Goal: Task Accomplishment & Management: Complete application form

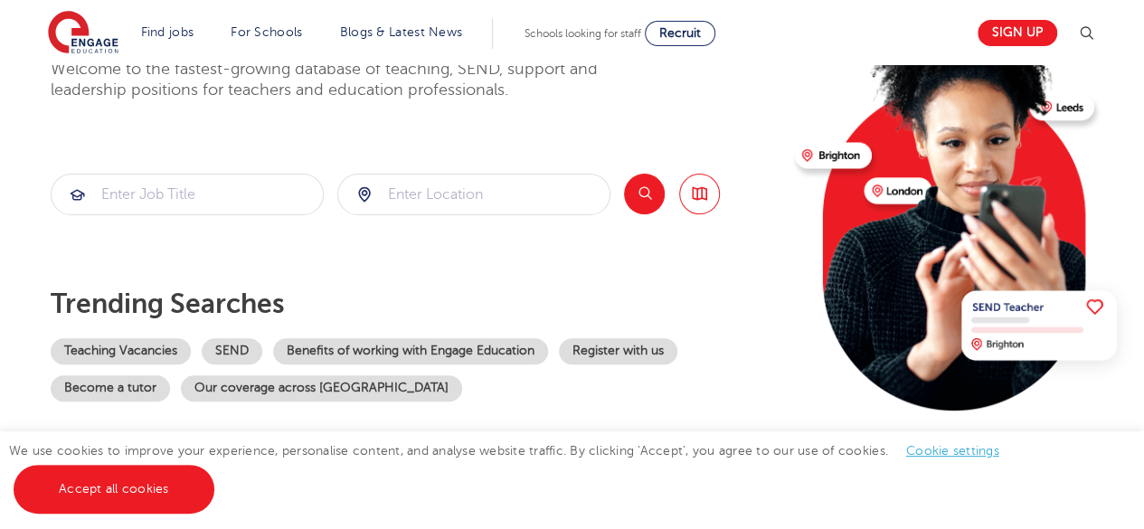
scroll to position [171, 0]
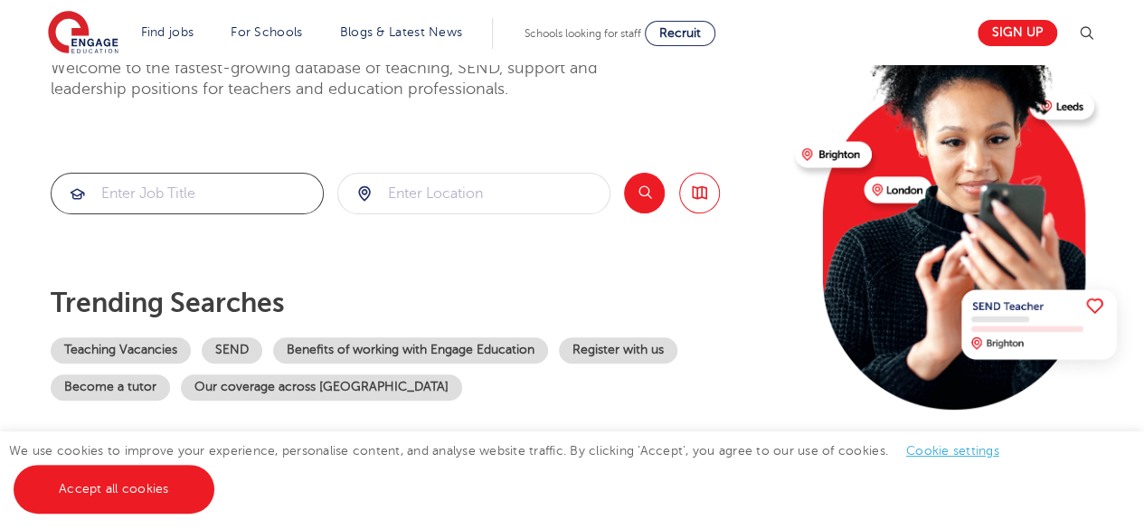
click at [221, 198] on input "search" at bounding box center [187, 194] width 271 height 40
click at [157, 193] on input "search" at bounding box center [187, 194] width 271 height 40
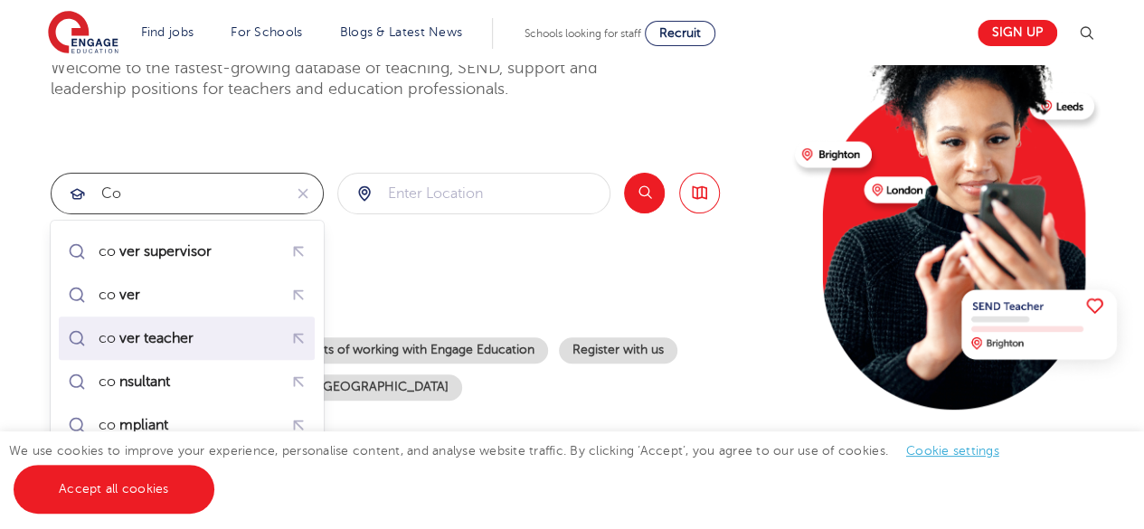
click at [163, 339] on mark "ver teacher" at bounding box center [156, 338] width 80 height 22
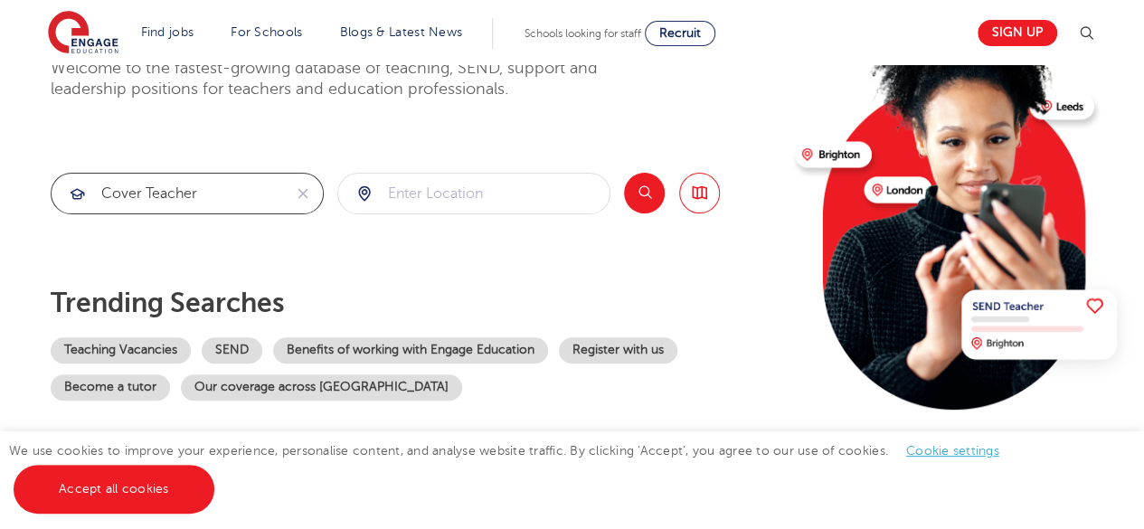
type input "cover teacher"
click at [459, 197] on input "search" at bounding box center [473, 194] width 271 height 40
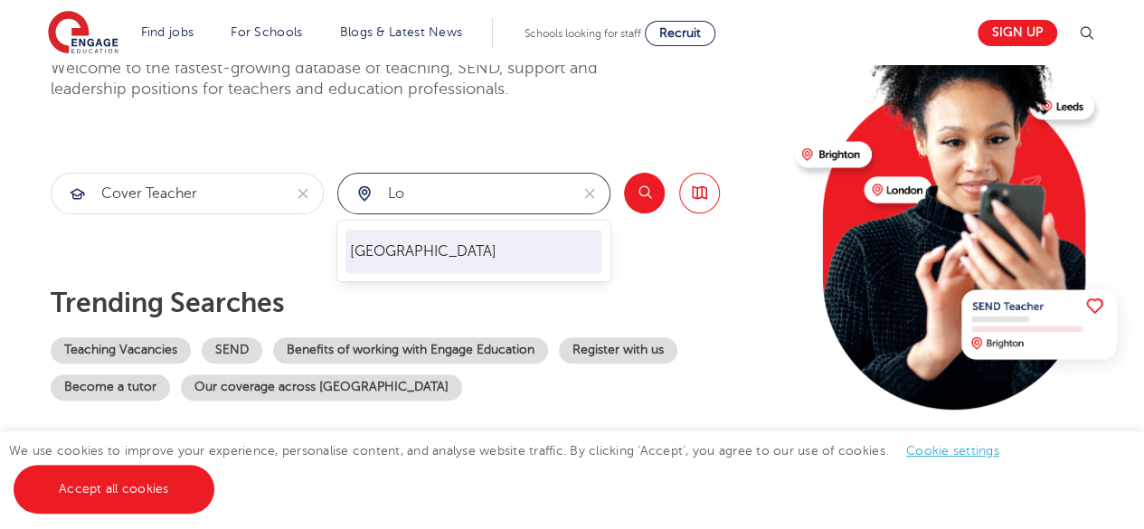
click at [391, 244] on li "[GEOGRAPHIC_DATA]" at bounding box center [473, 251] width 256 height 43
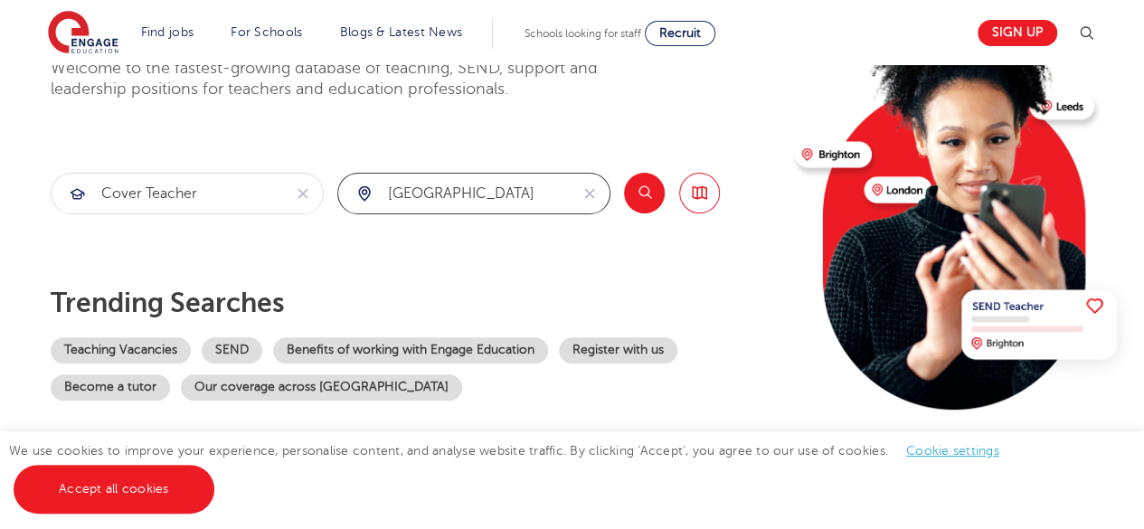
type input "[GEOGRAPHIC_DATA]"
click at [644, 350] on link "Register with us" at bounding box center [618, 350] width 118 height 26
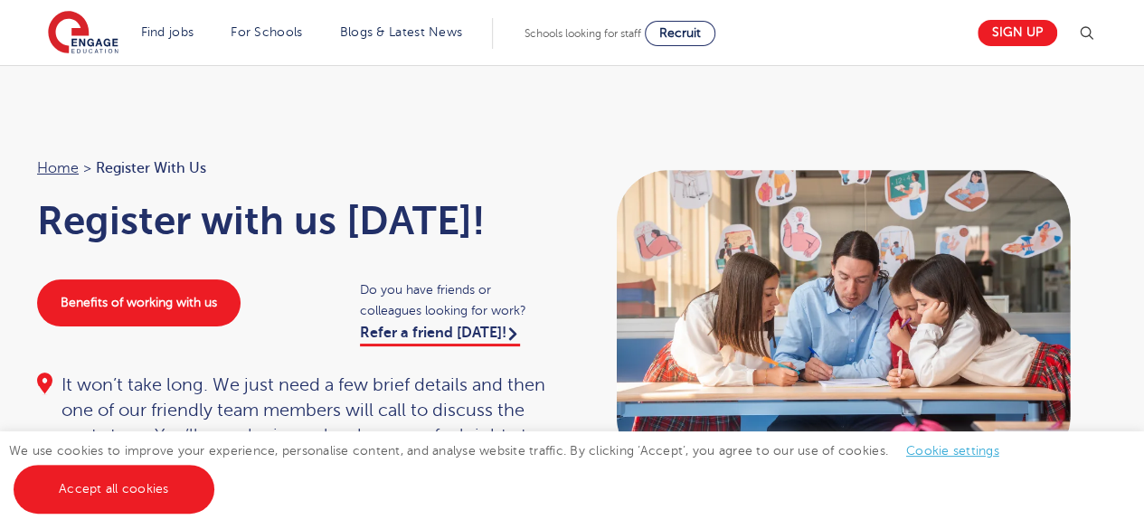
click at [569, 258] on div "Home > Register with us Register with us [DATE]! Benefits of working with us Do…" at bounding box center [295, 314] width 553 height 317
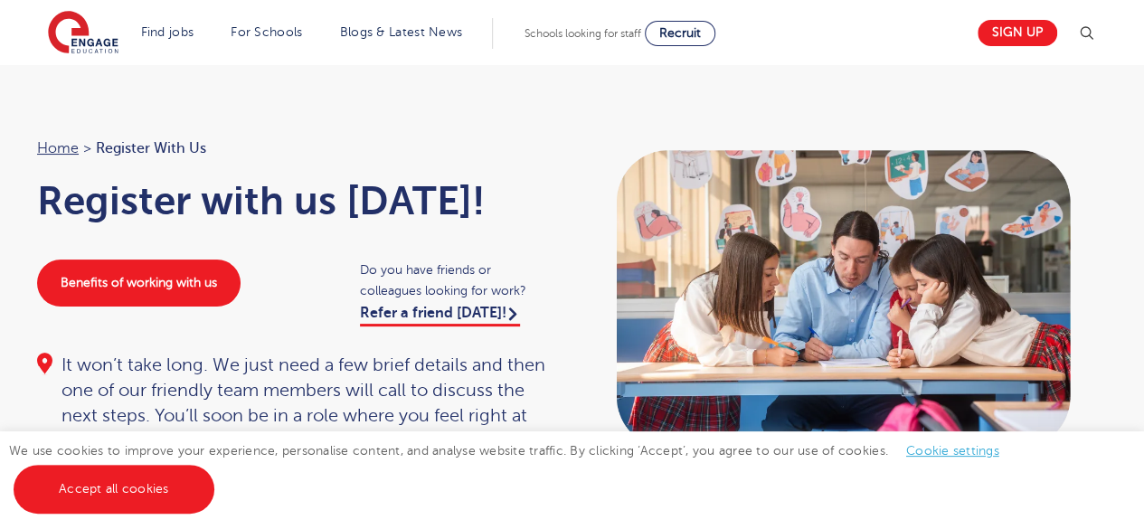
scroll to position [19, 0]
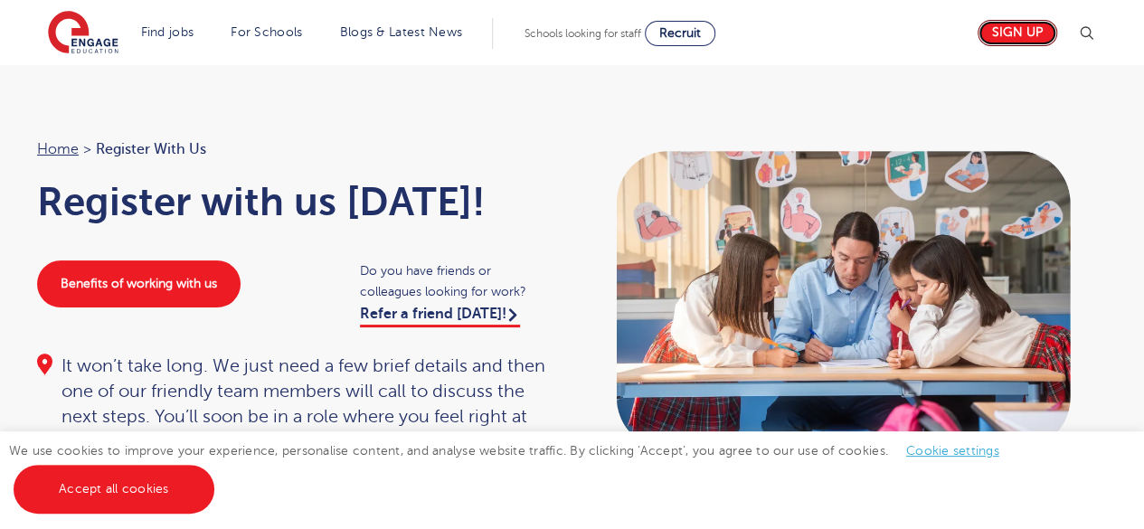
click at [1018, 36] on link "Sign up" at bounding box center [1017, 33] width 80 height 26
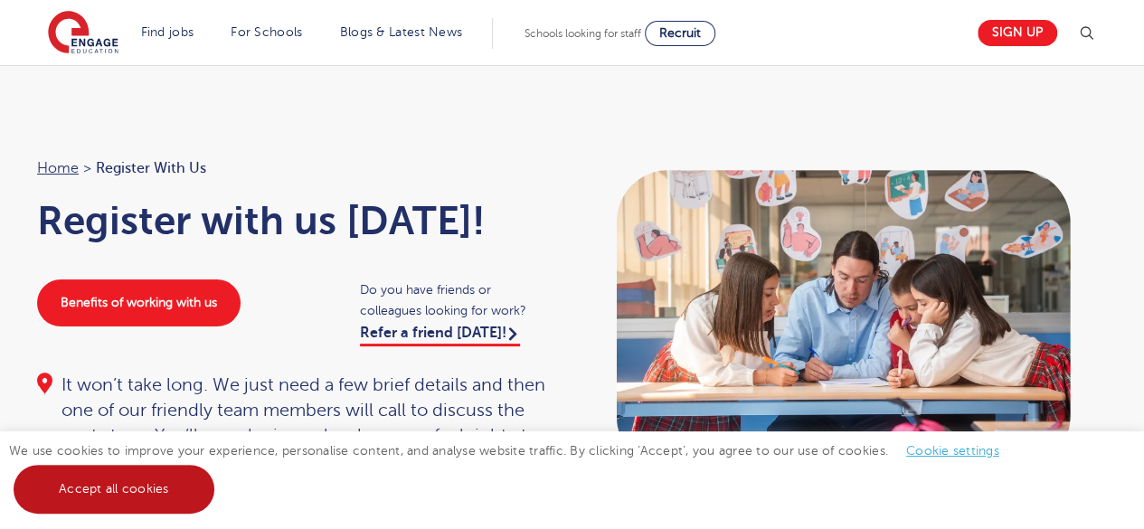
click at [130, 491] on link "Accept all cookies" at bounding box center [114, 489] width 201 height 49
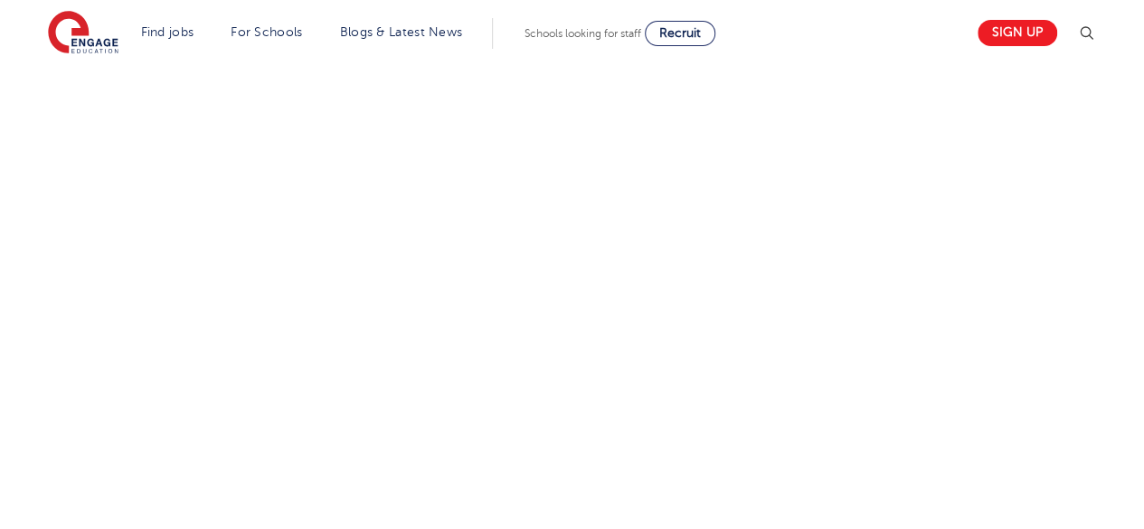
scroll to position [846, 0]
click at [932, 340] on div "Let us know more about you!" at bounding box center [572, 264] width 1097 height 984
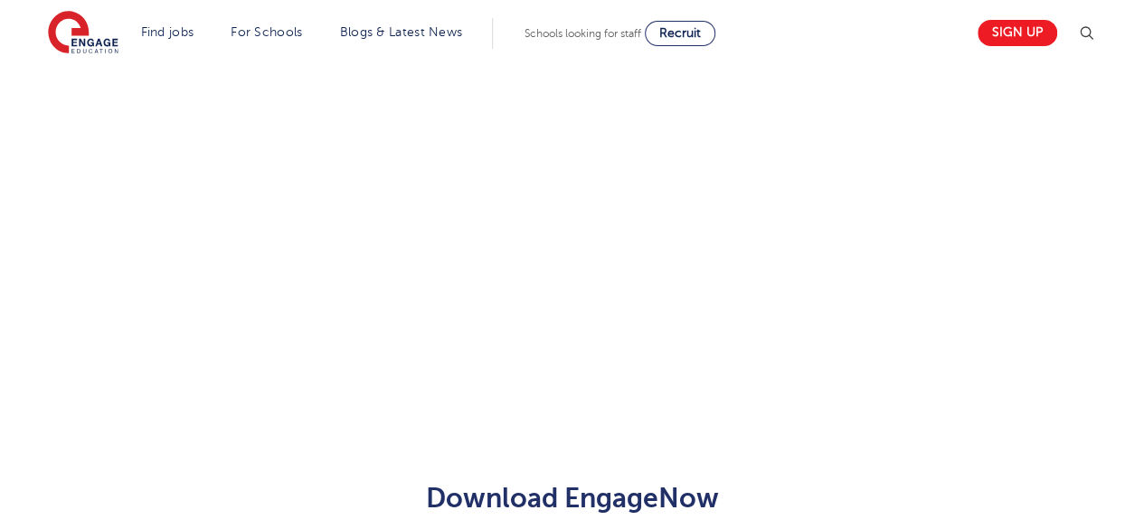
scroll to position [1015, 0]
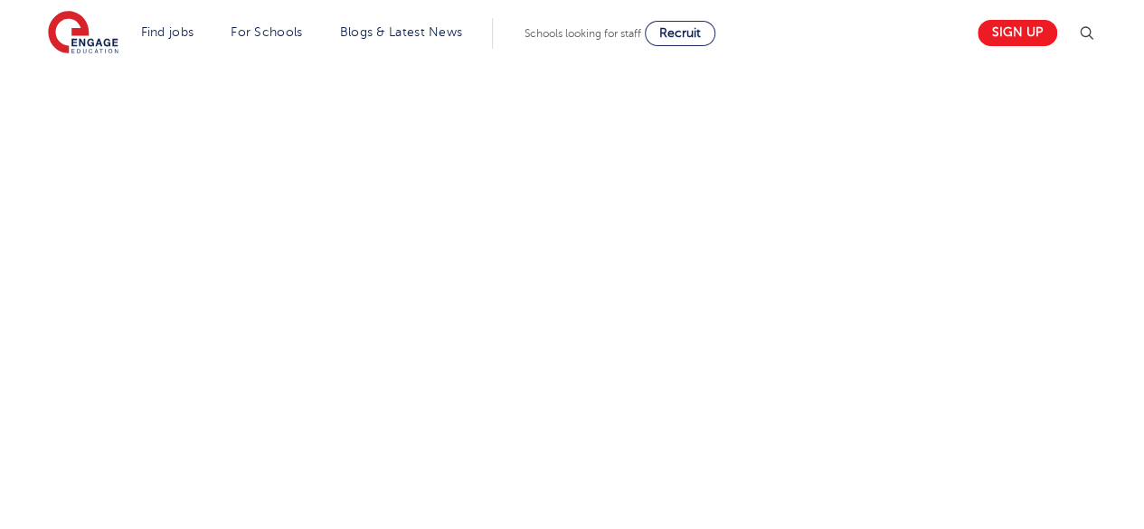
click at [888, 364] on div "Let us know more about you!" at bounding box center [572, 179] width 1097 height 1152
click at [809, 263] on div "Let us know more about you!" at bounding box center [572, 17] width 1097 height 1152
click at [917, 372] on div "Let us know more about you!" at bounding box center [572, 87] width 1097 height 1125
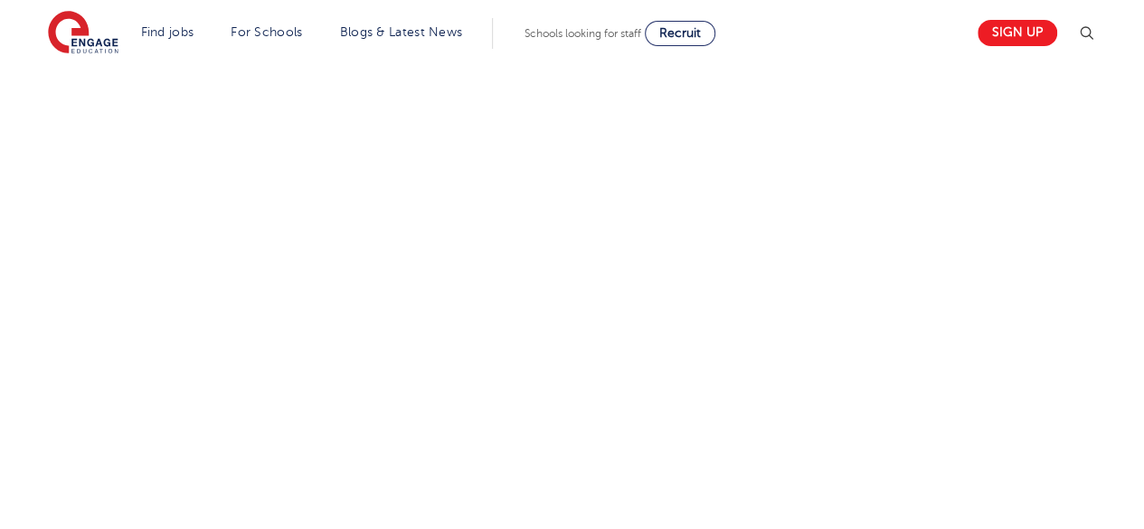
scroll to position [666, 0]
click at [963, 389] on div "Let us know more about you!" at bounding box center [572, 359] width 1097 height 815
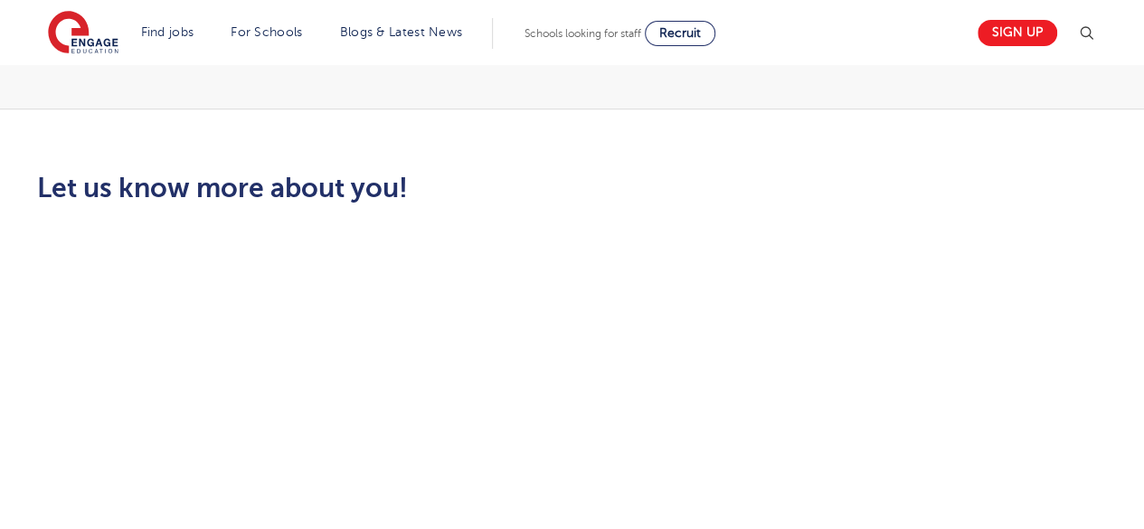
scroll to position [447, 0]
